Goal: Task Accomplishment & Management: Manage account settings

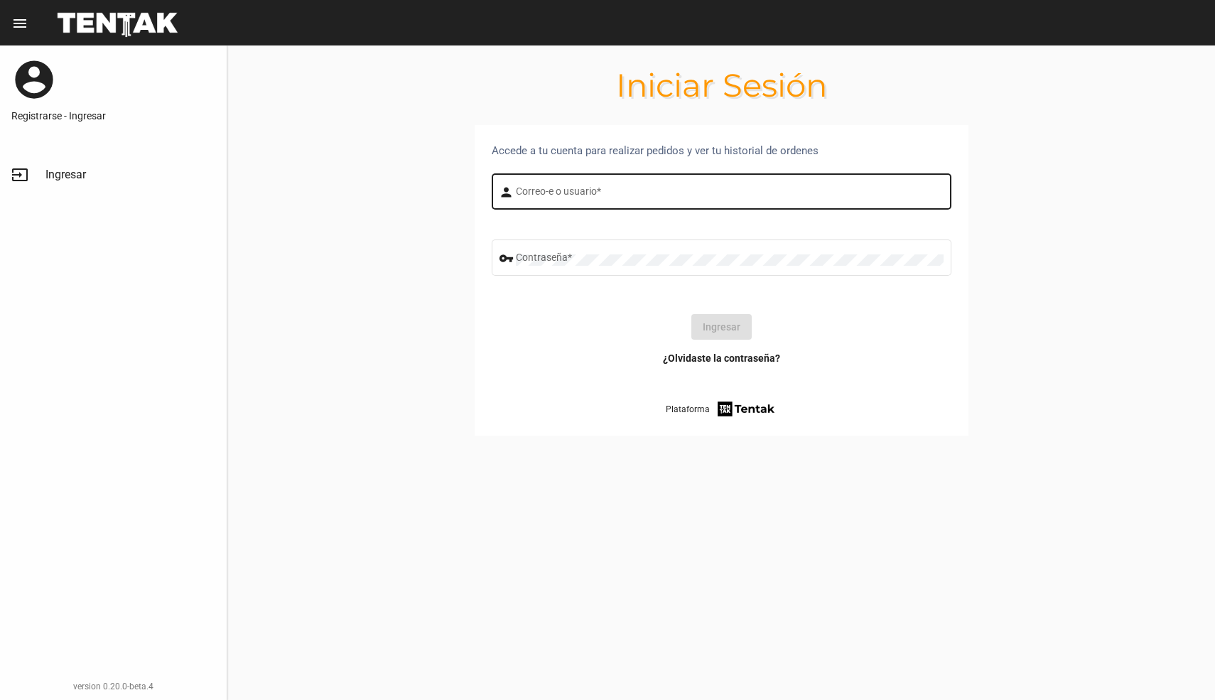
click at [627, 183] on div "Correo-e o usuario *" at bounding box center [730, 189] width 428 height 39
type input "tomas"
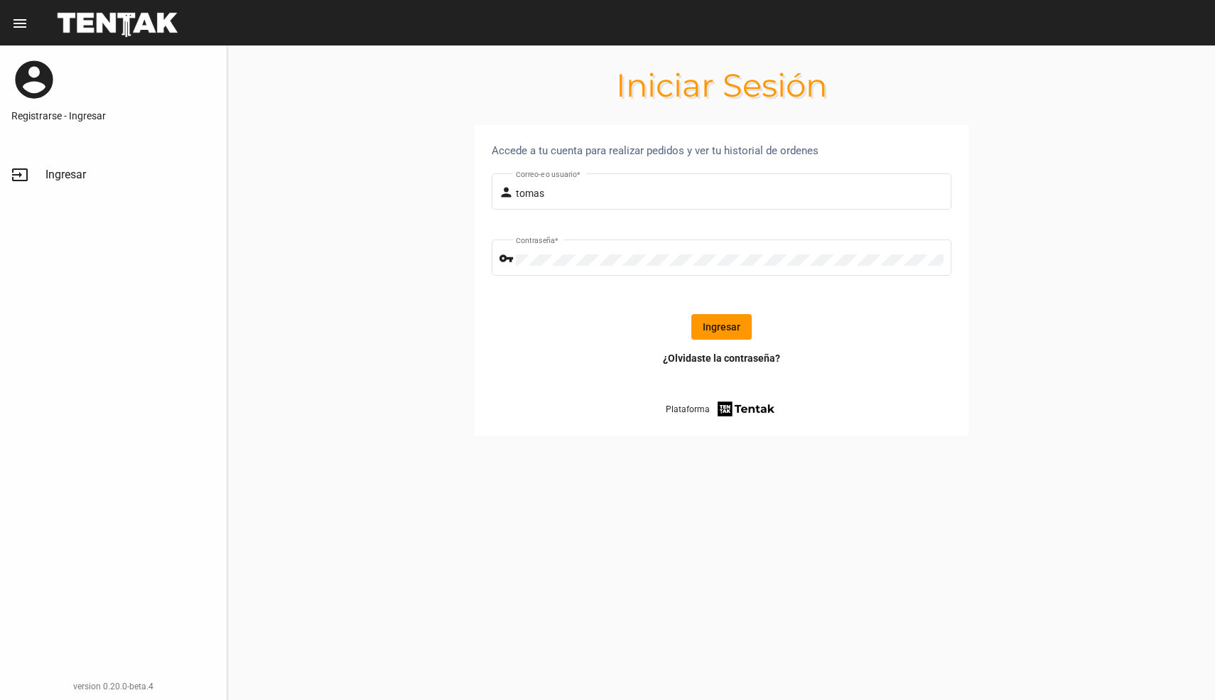
click at [713, 325] on button "Ingresar" at bounding box center [721, 327] width 60 height 26
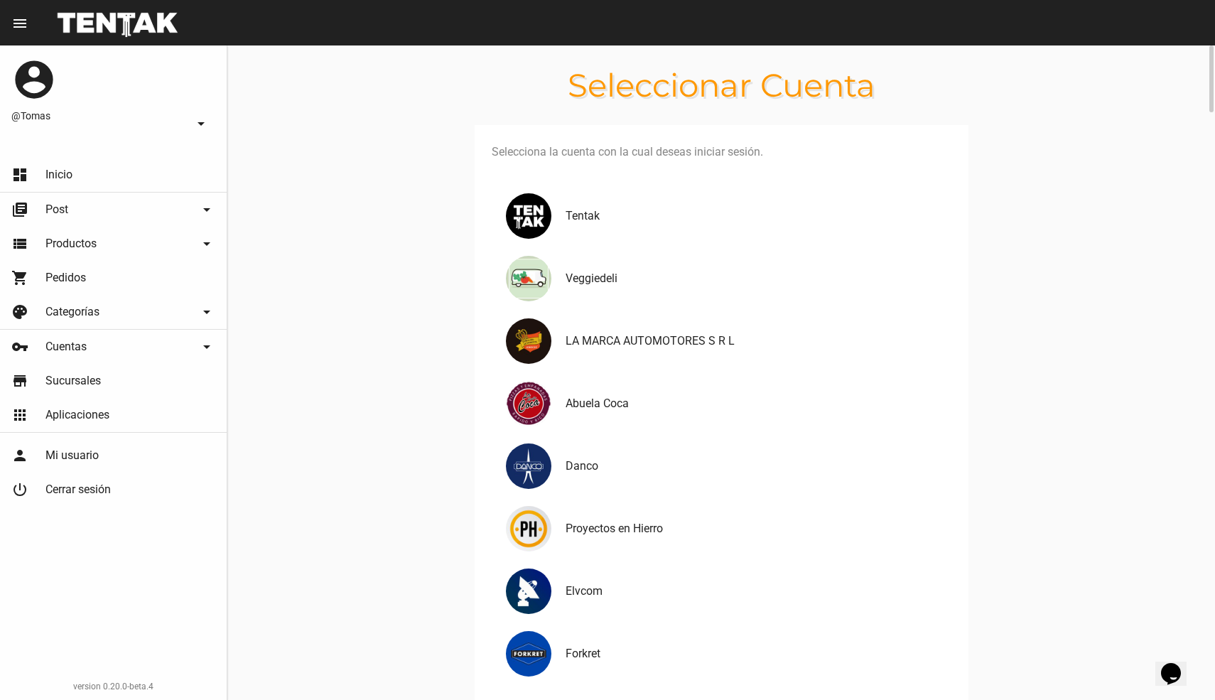
click at [66, 406] on link "apps Aplicaciones" at bounding box center [113, 415] width 227 height 34
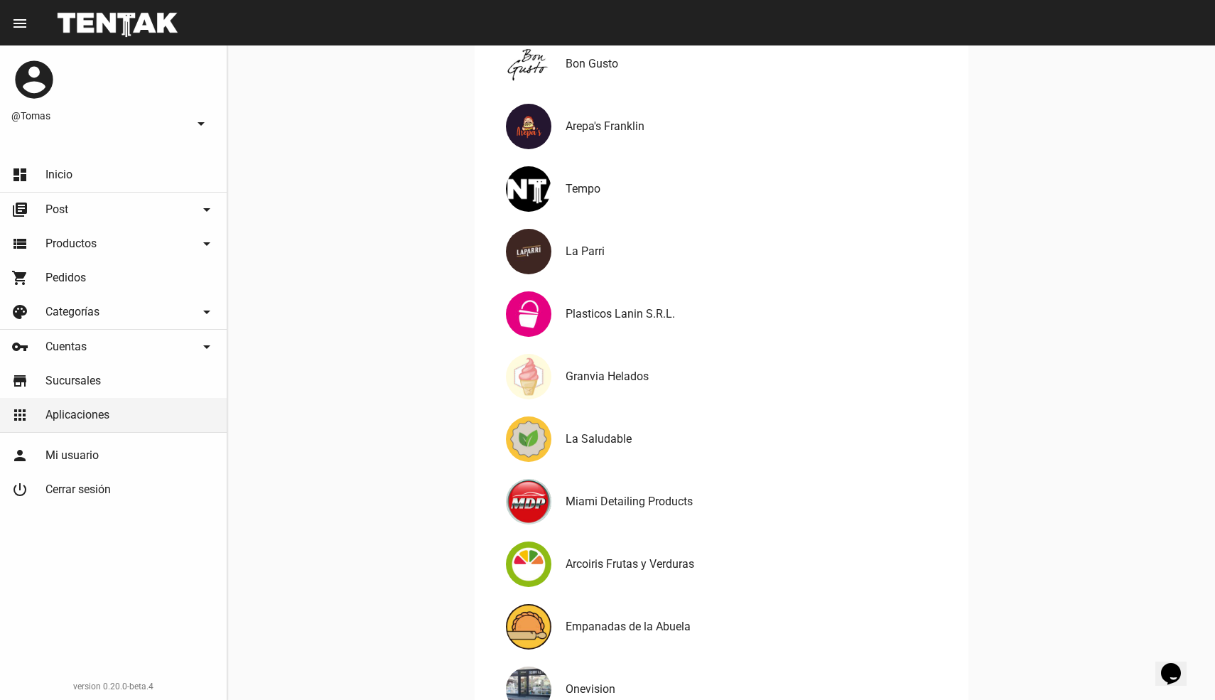
scroll to position [1075, 0]
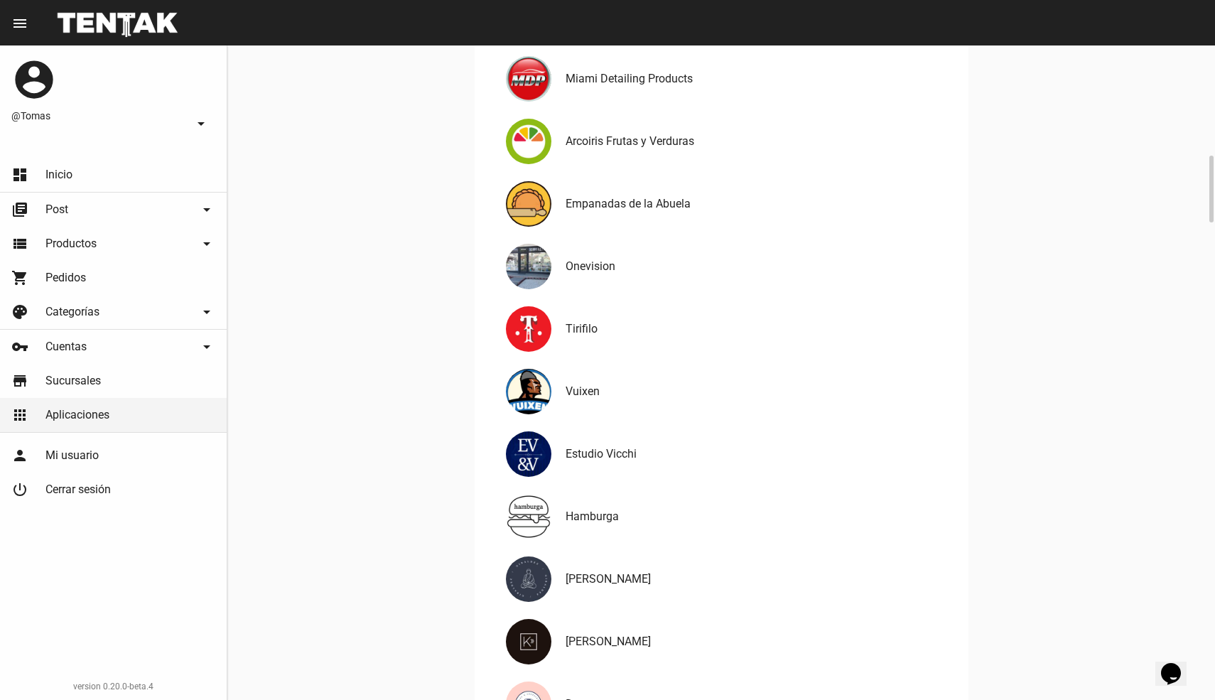
click at [668, 197] on h4 "Empanadas de la Abuela" at bounding box center [752, 203] width 374 height 17
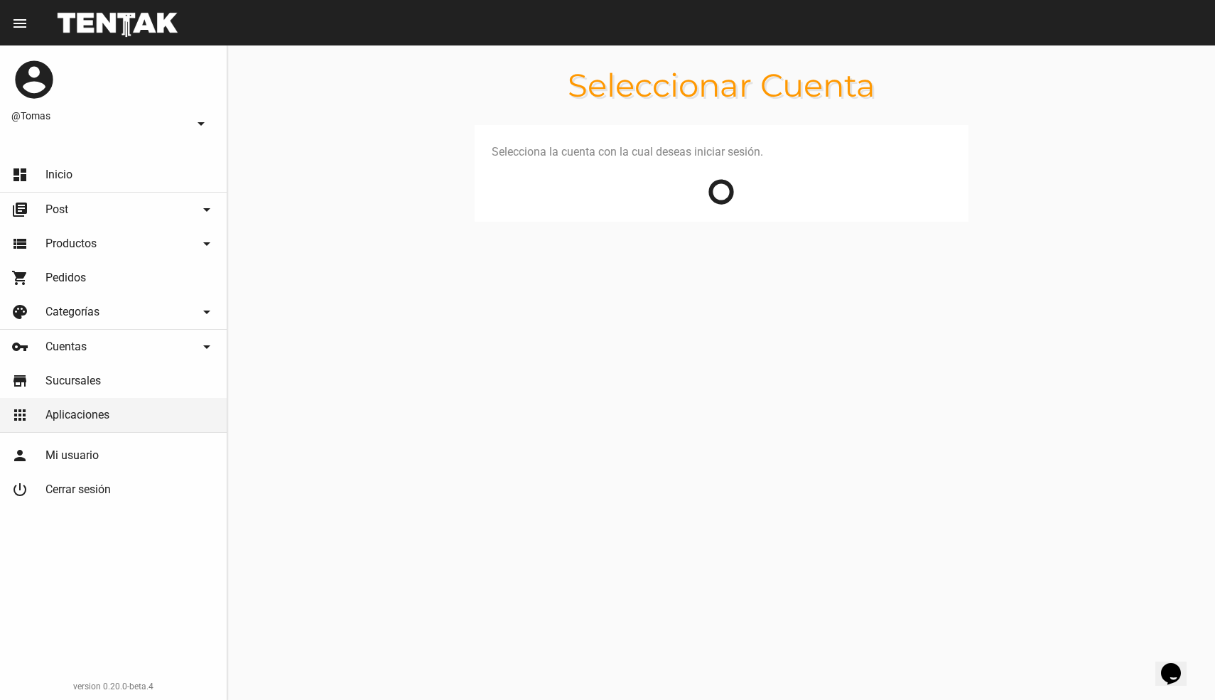
scroll to position [0, 0]
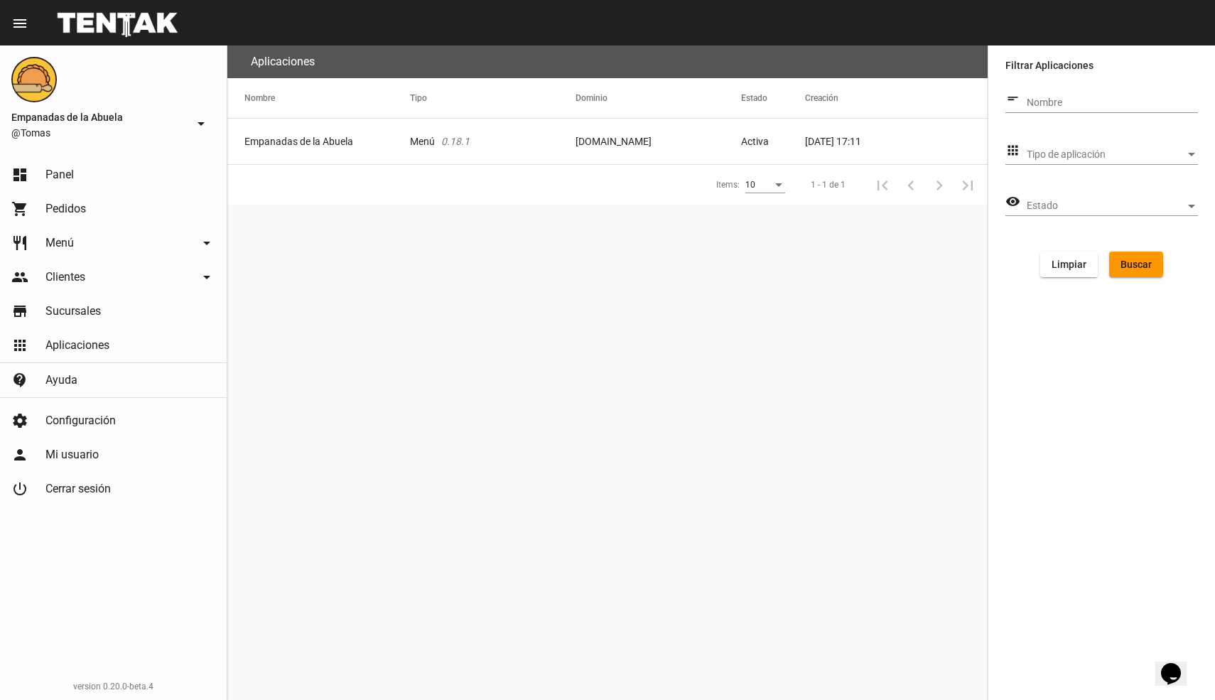
click at [92, 315] on span "Sucursales" at bounding box center [72, 311] width 55 height 14
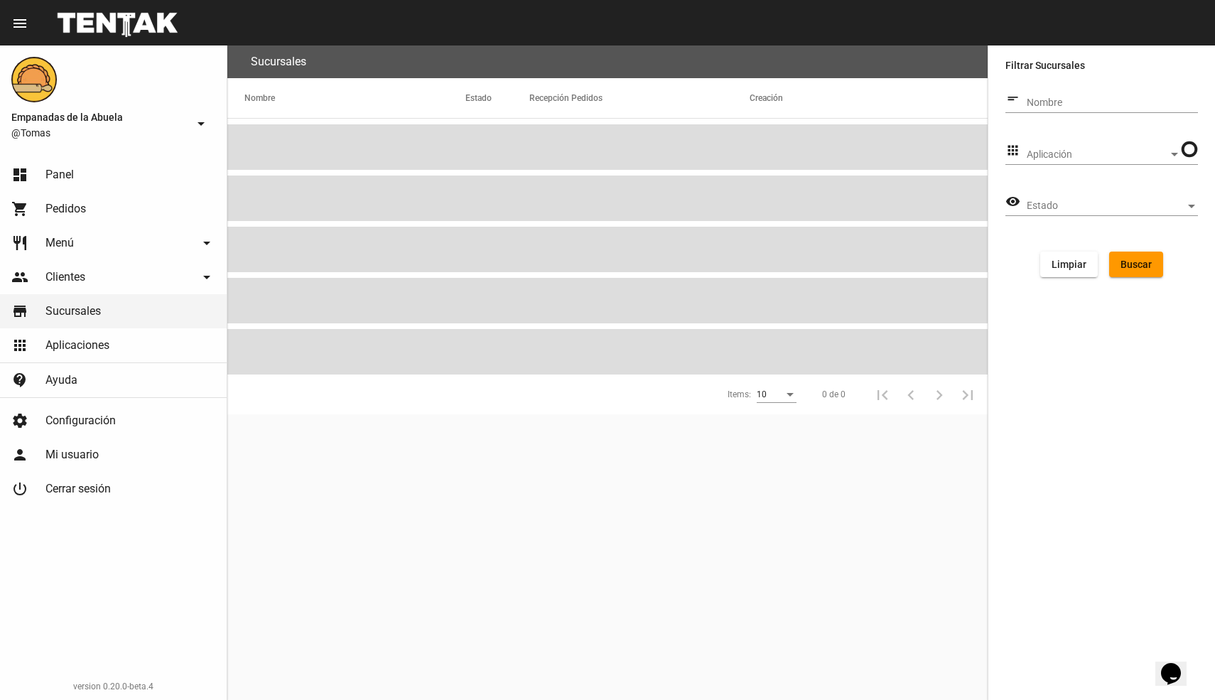
click at [337, 136] on mat-row "Cerrado" at bounding box center [607, 144] width 760 height 51
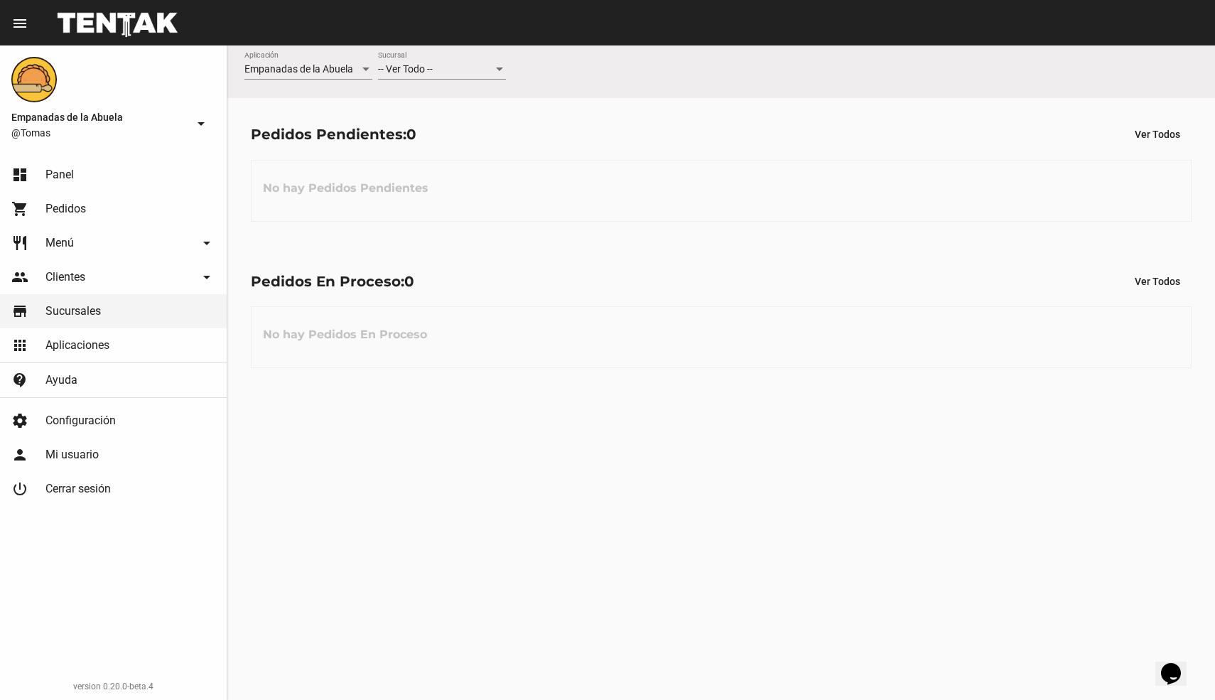
click at [114, 305] on link "store Sucursales" at bounding box center [113, 311] width 227 height 34
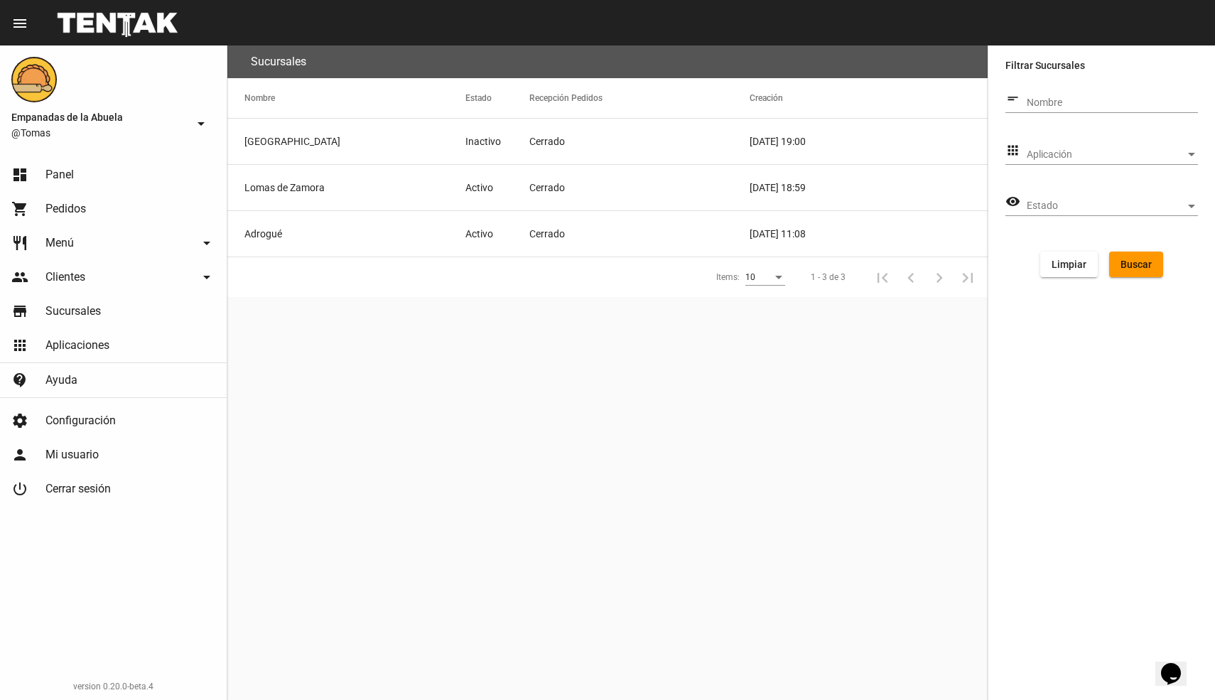
click at [288, 236] on mat-cell "Adrogué" at bounding box center [346, 233] width 238 height 45
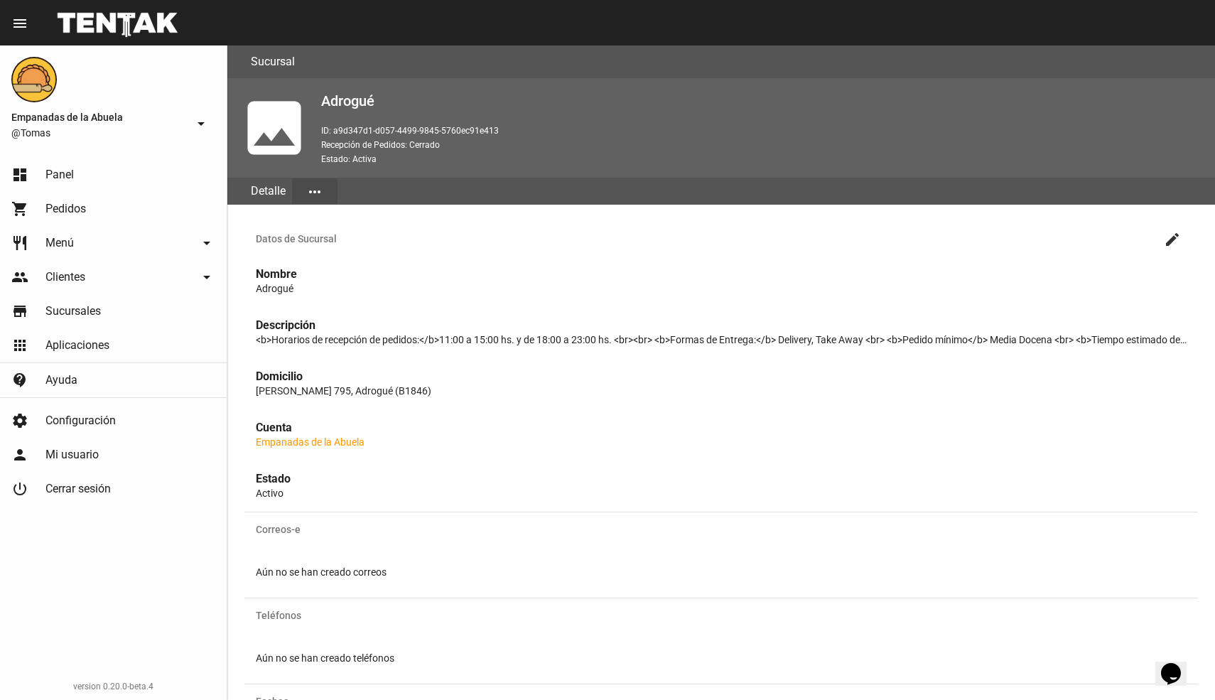
click at [322, 164] on p "Estado: Activa" at bounding box center [762, 159] width 882 height 14
click at [320, 186] on mat-icon "more_horiz" at bounding box center [314, 191] width 17 height 17
click at [333, 299] on button "Configuración" at bounding box center [334, 295] width 85 height 34
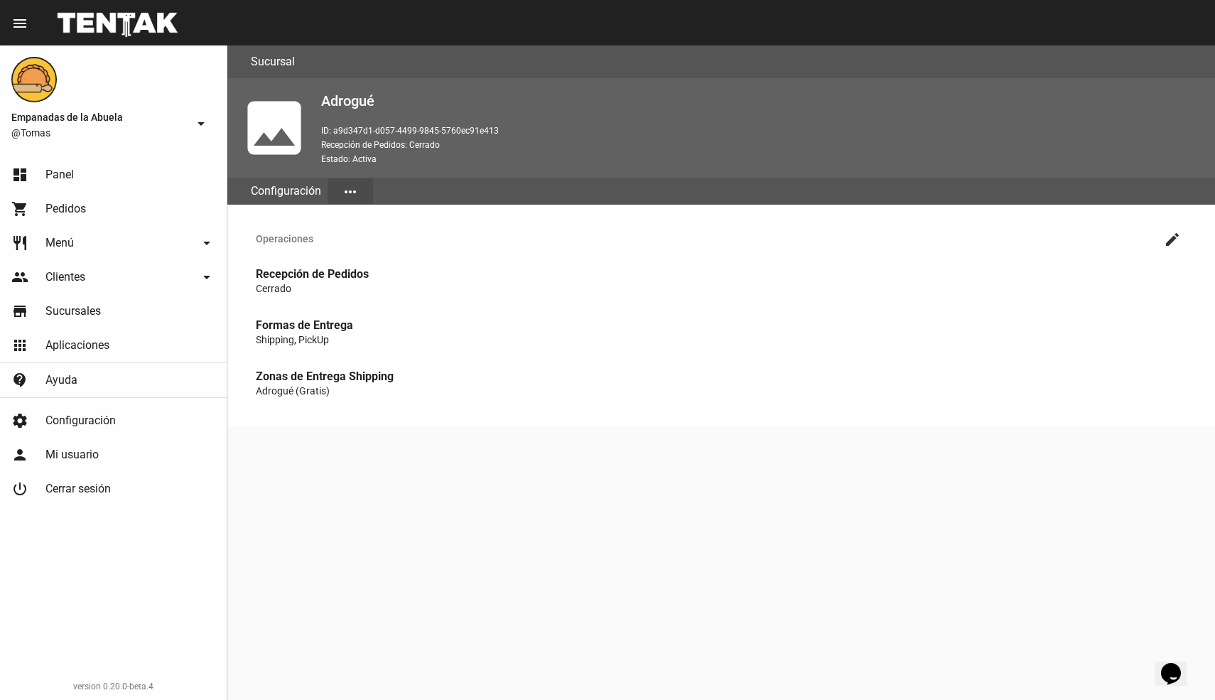
click at [1163, 238] on button "create" at bounding box center [1172, 238] width 28 height 28
